Goal: Task Accomplishment & Management: Manage account settings

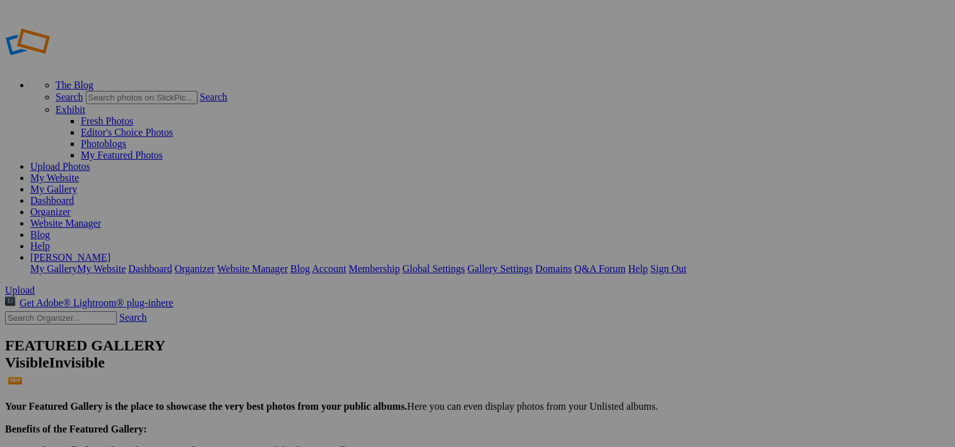
drag, startPoint x: 66, startPoint y: 231, endPoint x: 47, endPoint y: 230, distance: 18.3
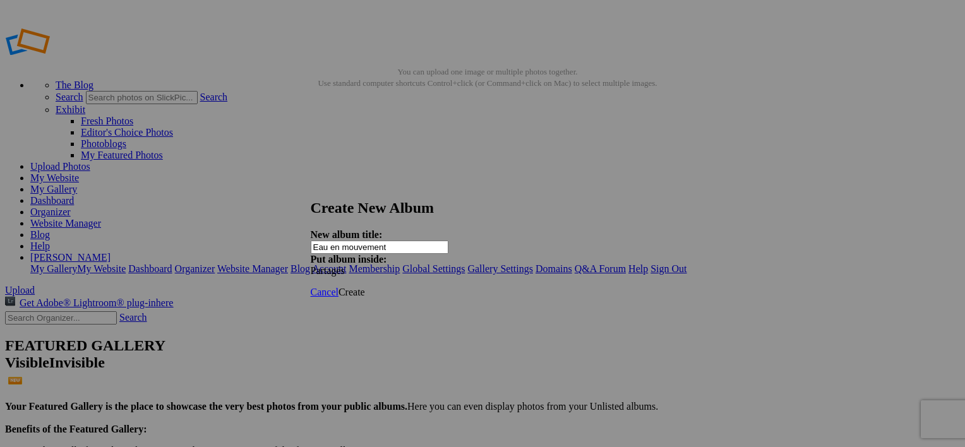
type input "Eau en mouvement"
click at [311, 265] on span at bounding box center [311, 270] width 0 height 11
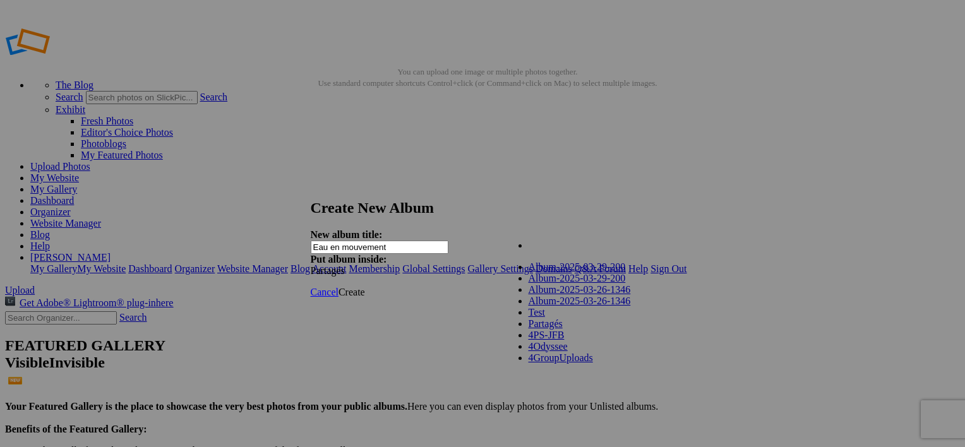
click at [640, 242] on div "My Albums Album-2025-03-29-200 Album-2025-03-29-200 Album-2025-03-26-1346 Album…" at bounding box center [574, 238] width 142 height 16
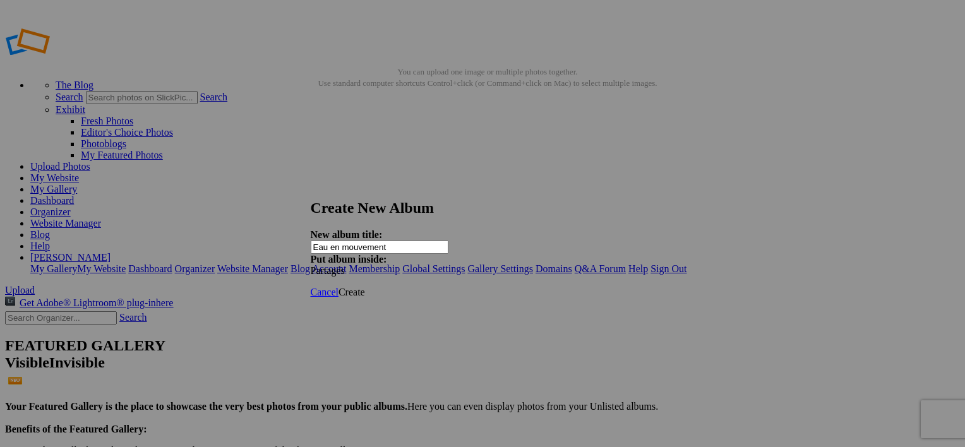
click at [365, 287] on span "Create" at bounding box center [351, 292] width 27 height 11
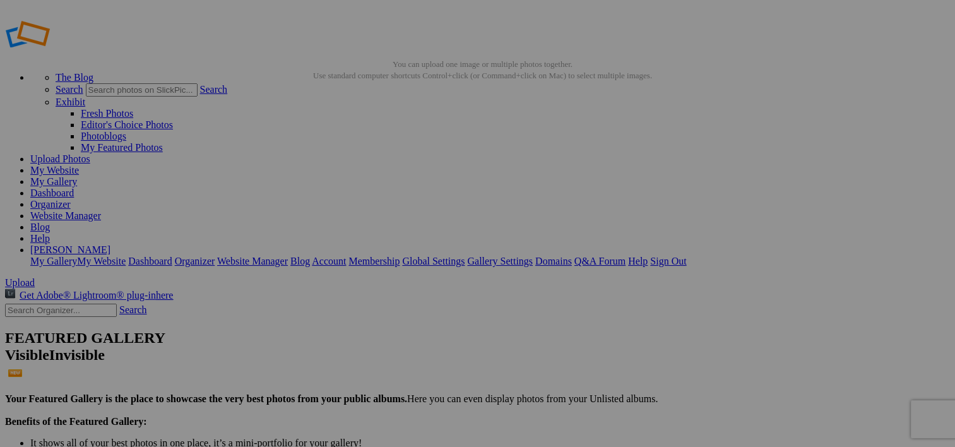
scroll to position [0, 0]
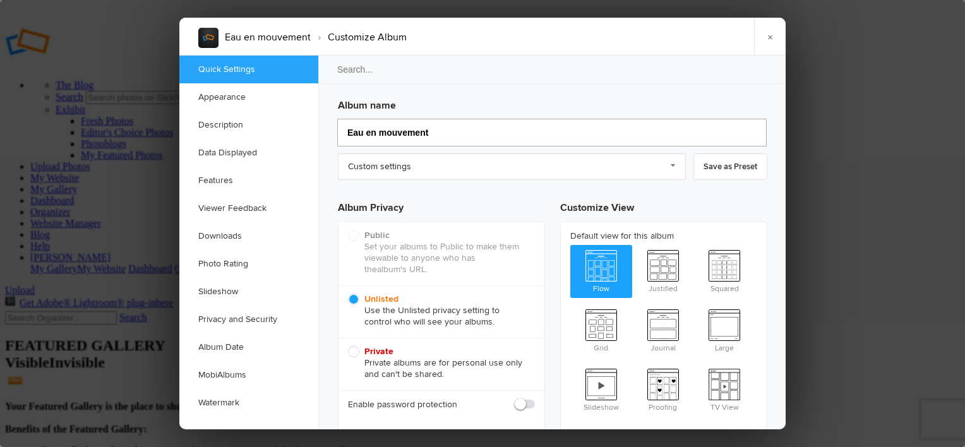
click at [435, 130] on input "Eau en mouvement" at bounding box center [551, 133] width 429 height 28
type input "CVPL Eau en mouvement"
type input "2025-CVPL Eau en mouvement"
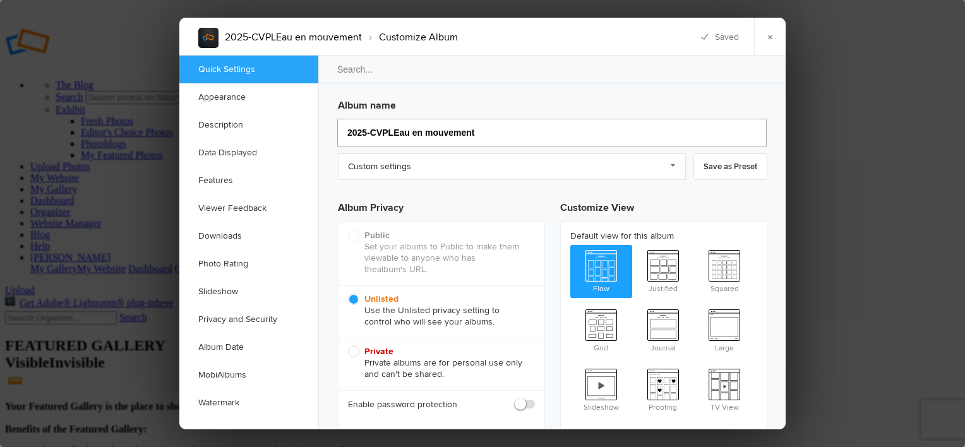
type input "2025-CVPL-Eau en mouvement"
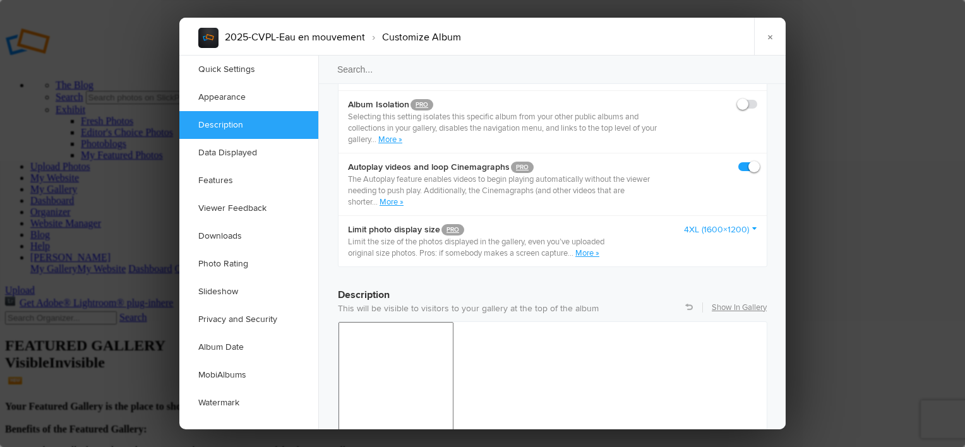
scroll to position [821, 0]
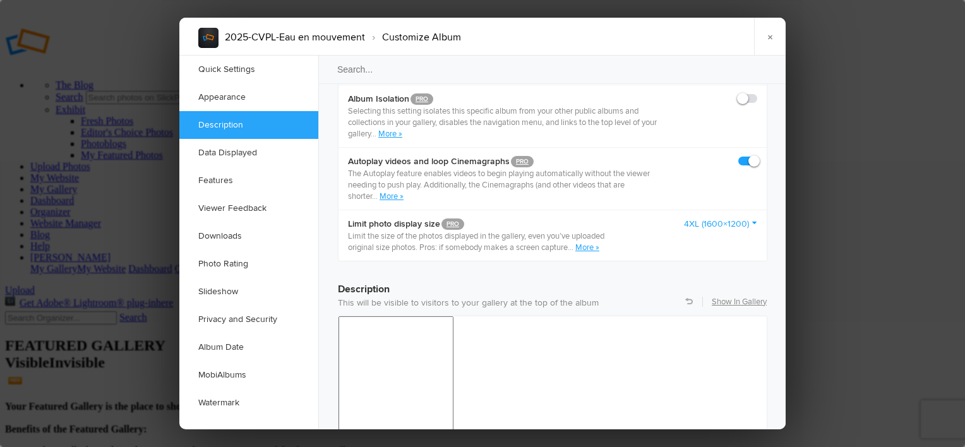
type input "2025-CVPL-Eau en mouvement"
click at [757, 155] on span at bounding box center [757, 155] width 0 height 0
click at [756, 155] on input "checkbox" at bounding box center [756, 155] width 1 height 1
checkbox input "false"
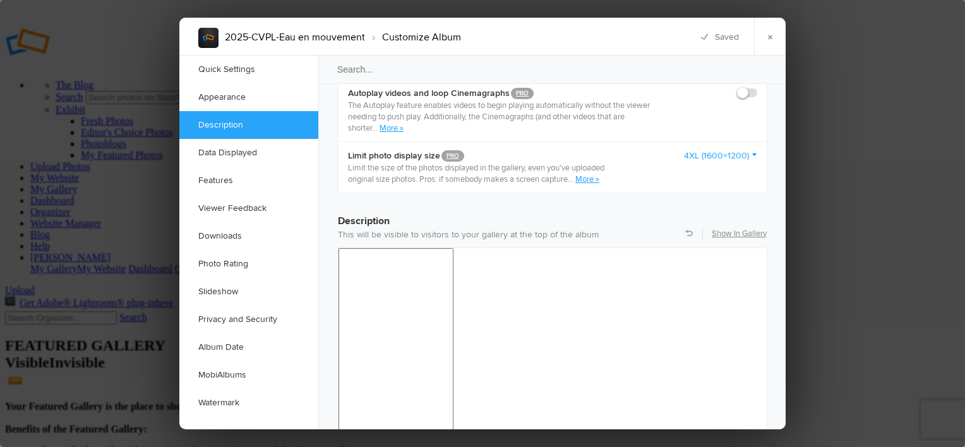
scroll to position [884, 0]
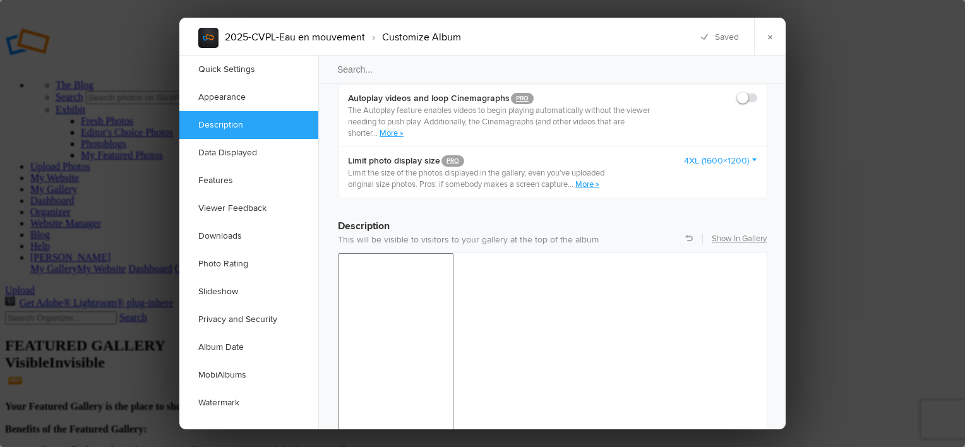
click at [708, 155] on link "4XL (1600×1200)" at bounding box center [720, 161] width 73 height 13
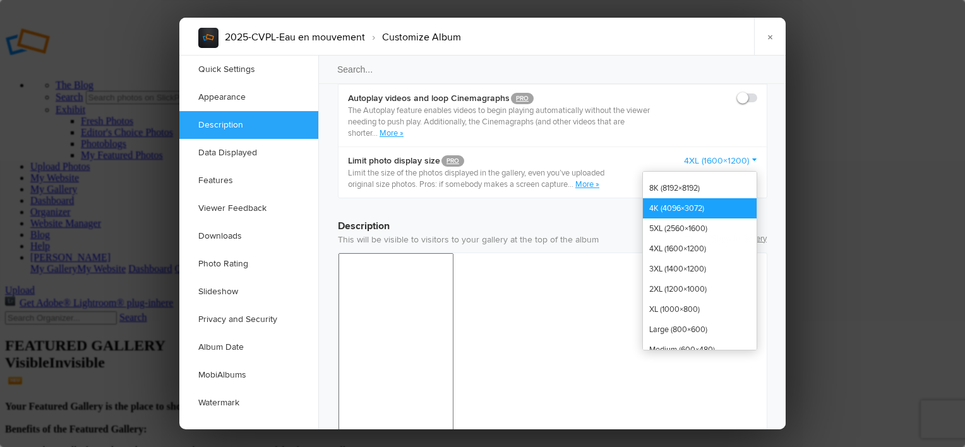
click at [688, 198] on link "4K (4096×3072)" at bounding box center [700, 208] width 114 height 20
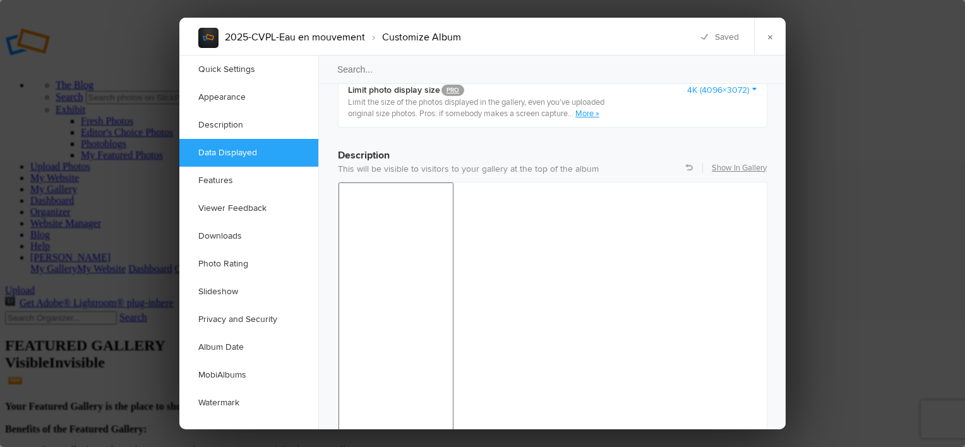
scroll to position [947, 0]
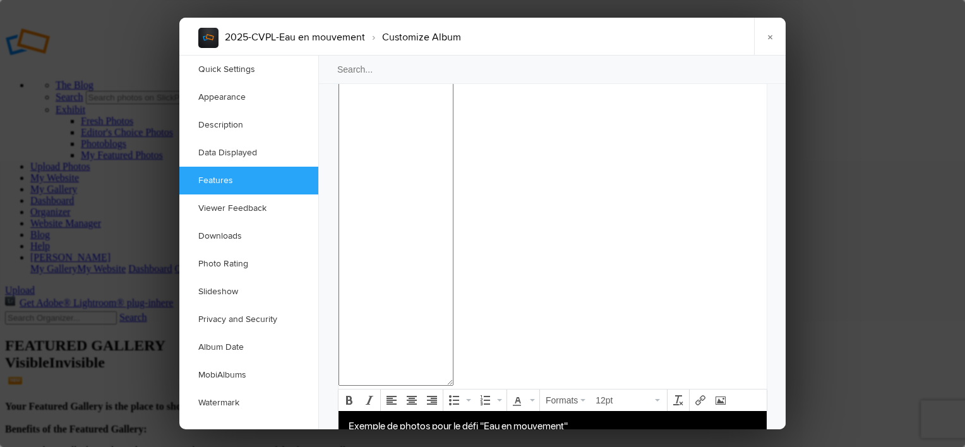
scroll to position [1326, 0]
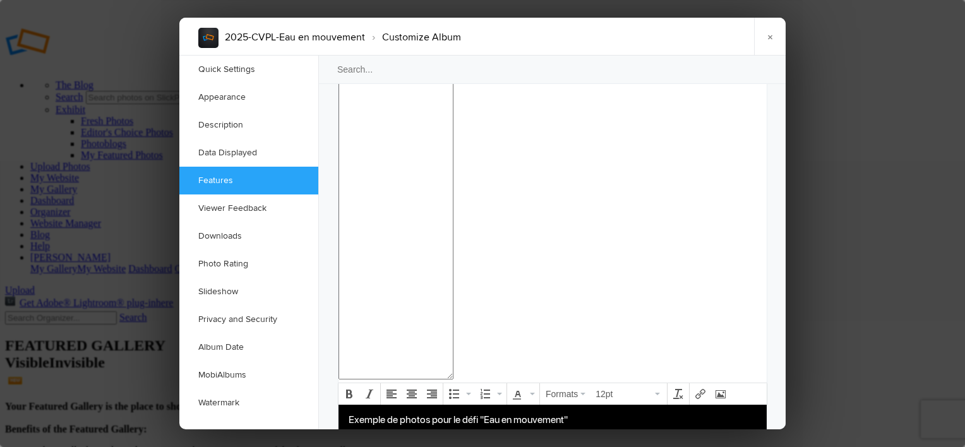
checkbox input "true"
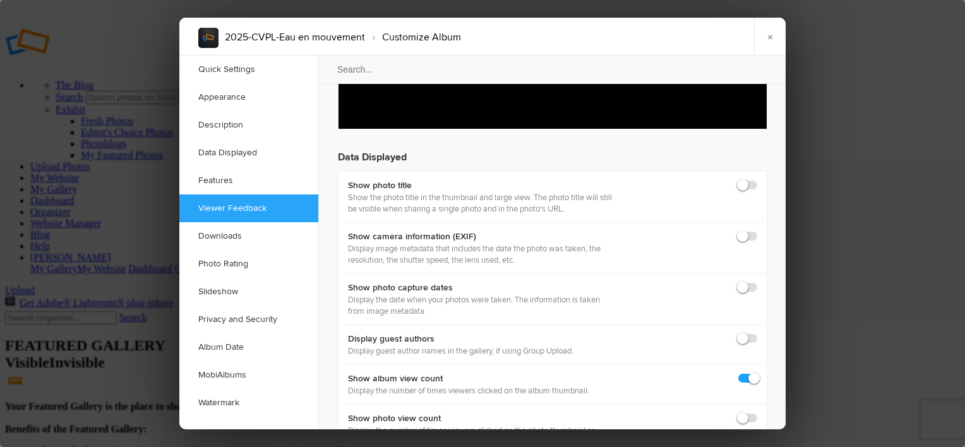
scroll to position [1704, 0]
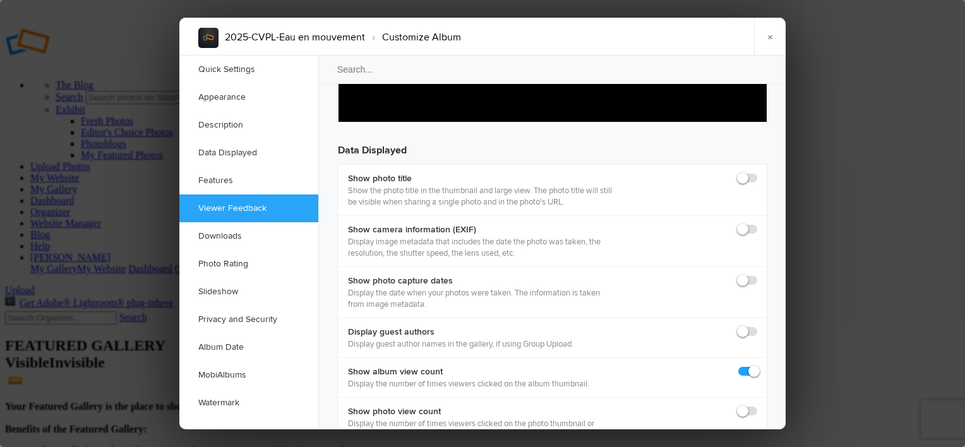
checkbox input "false"
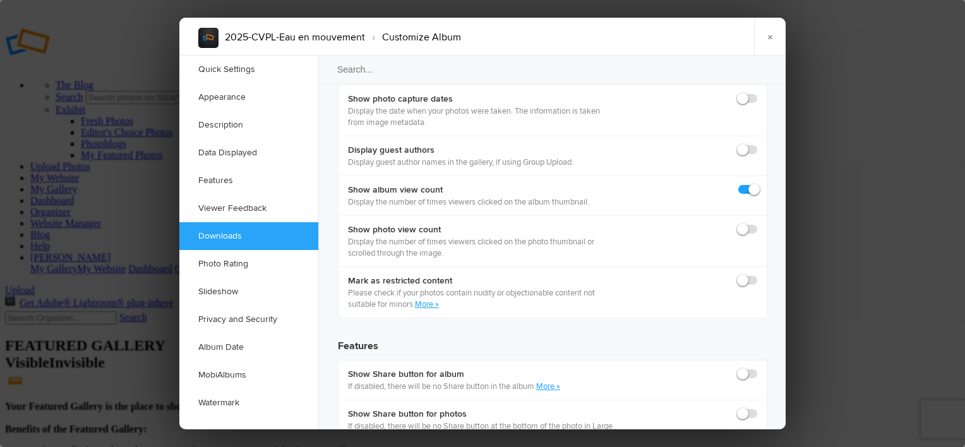
scroll to position [1894, 0]
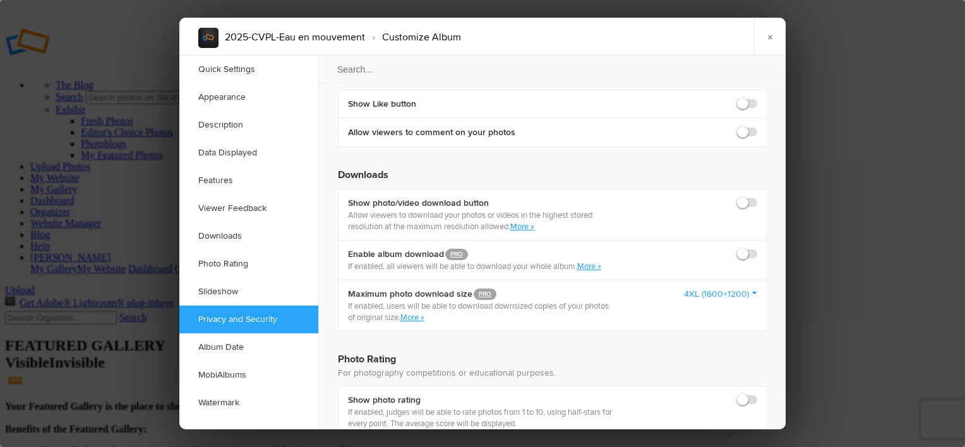
scroll to position [2399, 0]
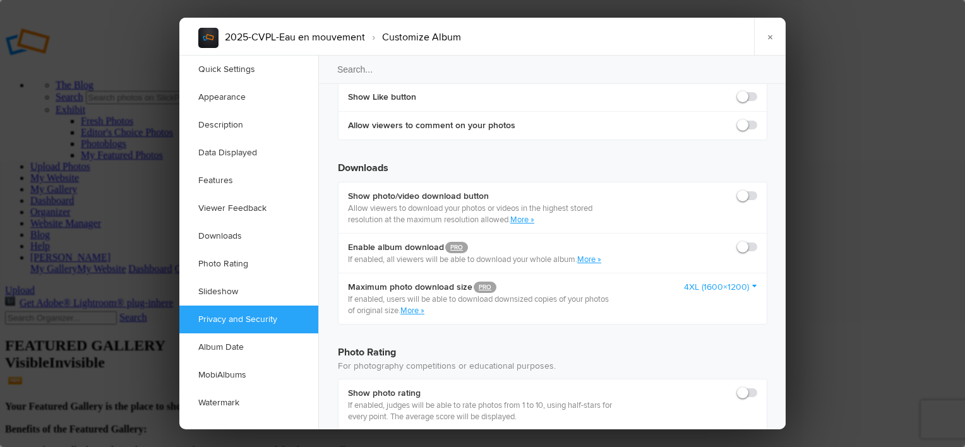
checkbox input "true"
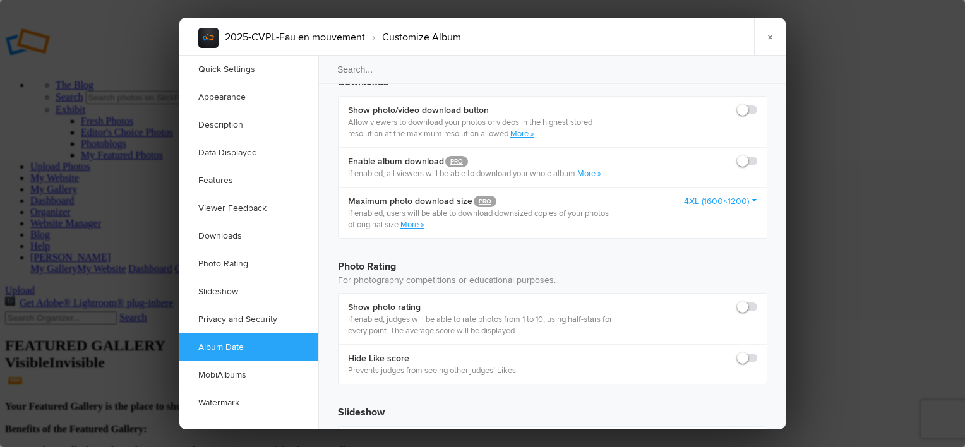
scroll to position [2462, 0]
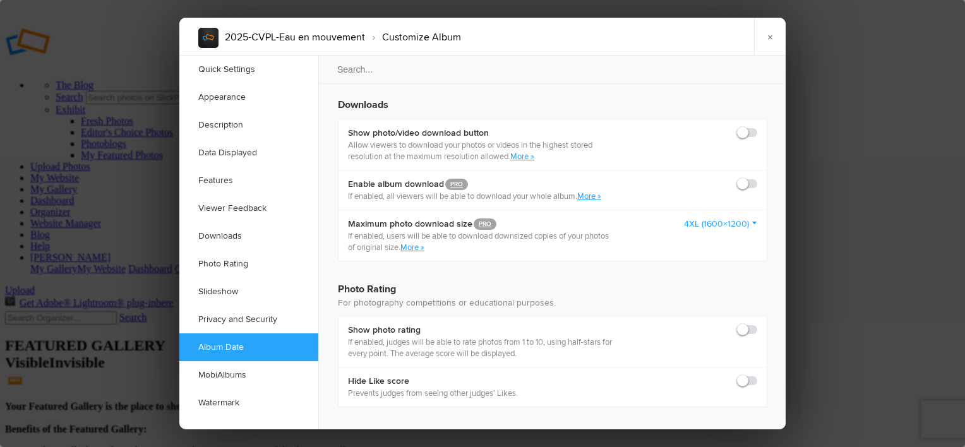
checkbox input "true"
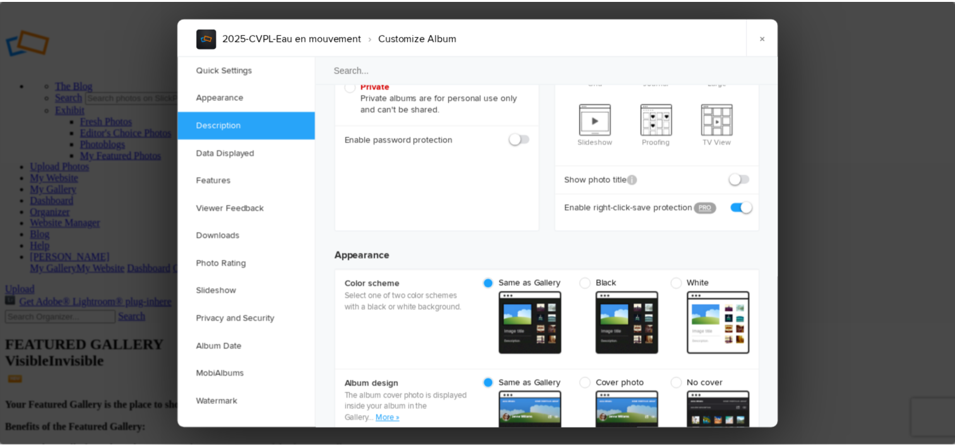
scroll to position [0, 0]
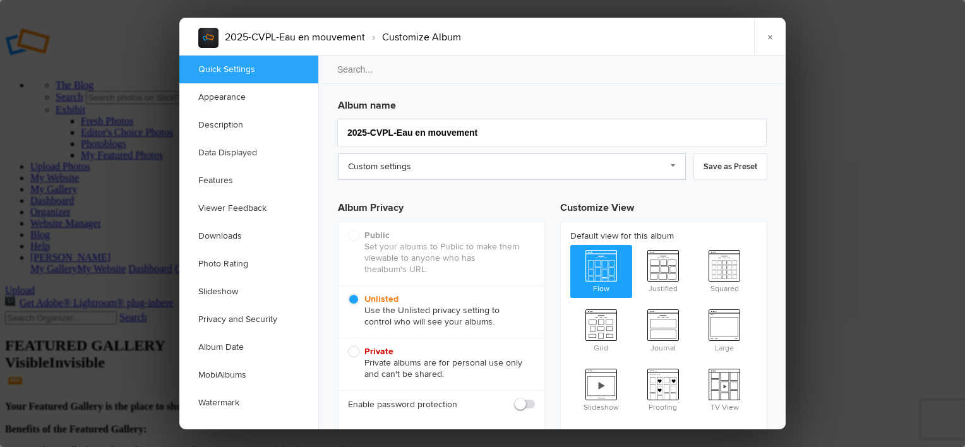
click at [659, 167] on link "Custom settings" at bounding box center [512, 166] width 348 height 27
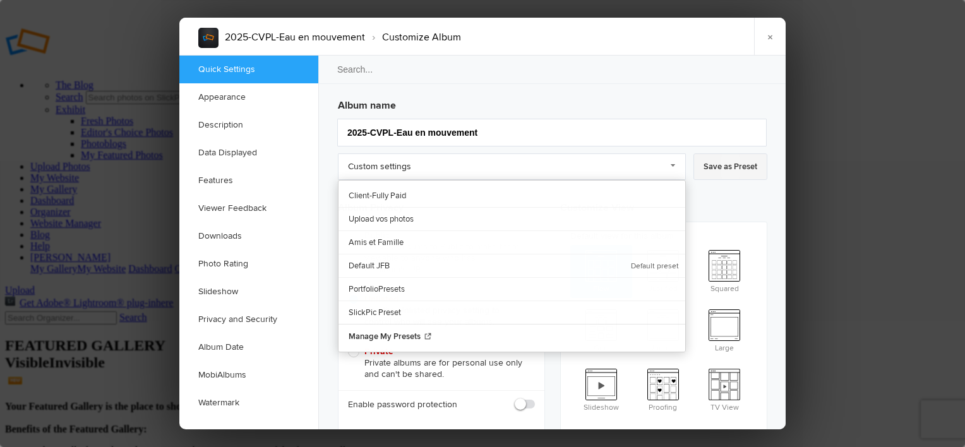
click at [734, 163] on link "Save as Preset" at bounding box center [730, 166] width 74 height 27
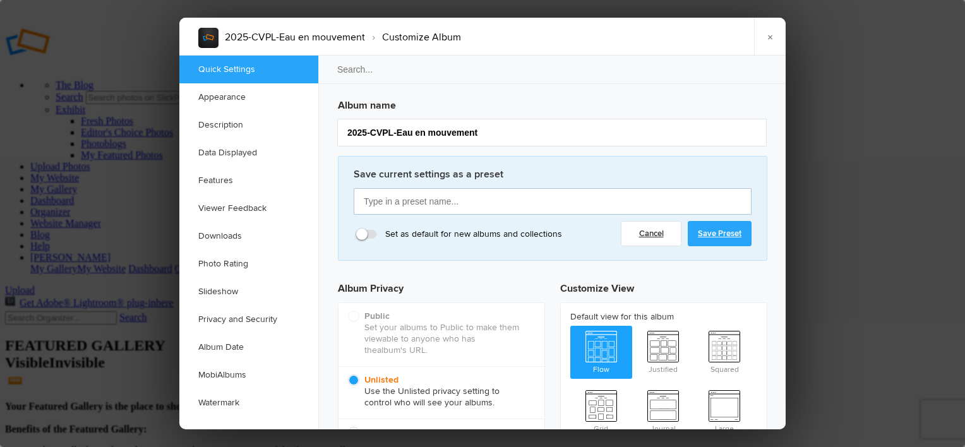
click at [601, 210] on input "text" at bounding box center [552, 201] width 398 height 27
type input "Partage CVPL"
click at [720, 228] on link "Save Preset" at bounding box center [719, 233] width 64 height 25
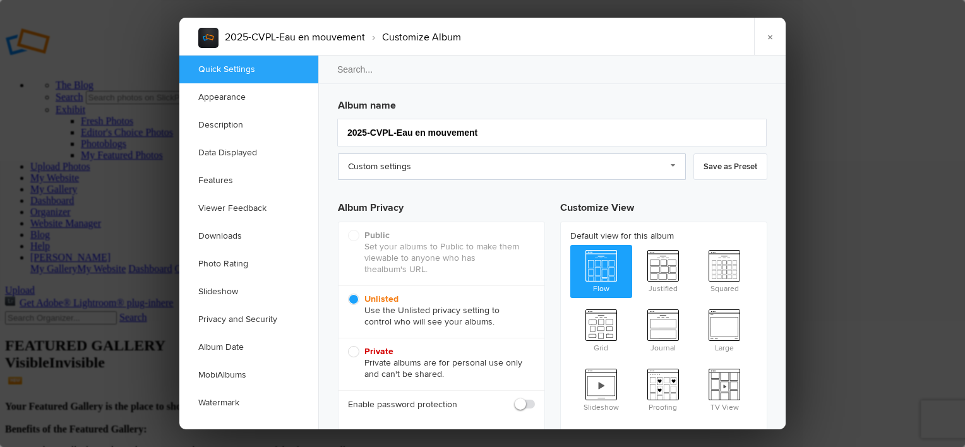
click at [656, 170] on link "Custom settings" at bounding box center [512, 166] width 348 height 27
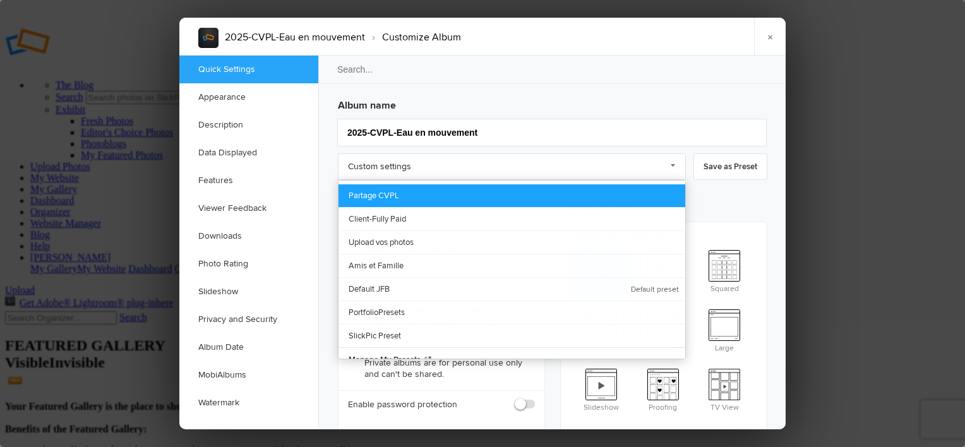
click at [641, 184] on link "Partage CVPL" at bounding box center [511, 195] width 347 height 23
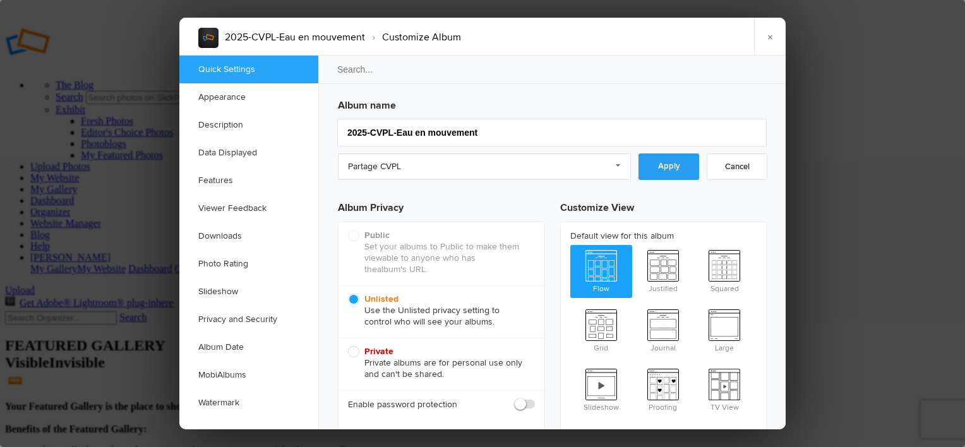
click at [667, 169] on link "Apply" at bounding box center [668, 166] width 61 height 27
click at [768, 35] on link "×" at bounding box center [770, 37] width 32 height 38
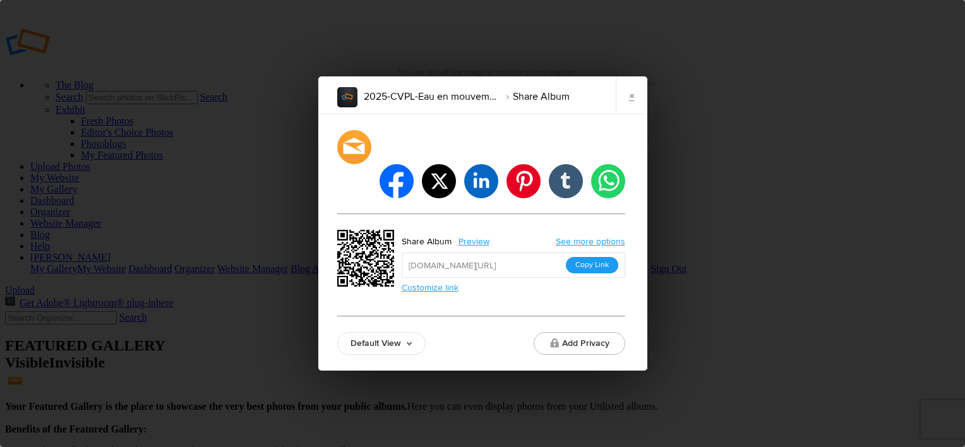
click at [598, 257] on button "Copy Link" at bounding box center [592, 265] width 52 height 16
click at [634, 114] on link "×" at bounding box center [631, 95] width 32 height 38
